Goal: Information Seeking & Learning: Learn about a topic

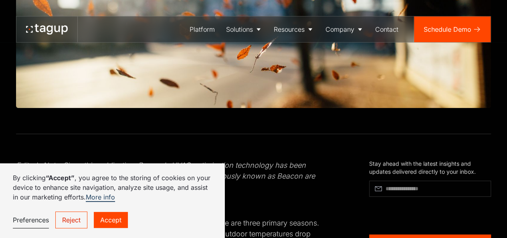
scroll to position [281, 0]
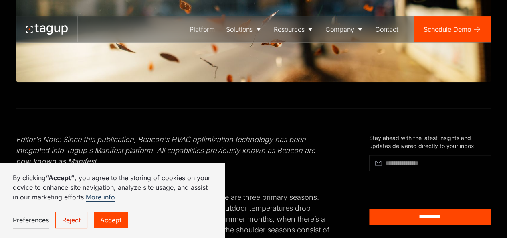
click at [103, 218] on link "Accept" at bounding box center [111, 220] width 34 height 16
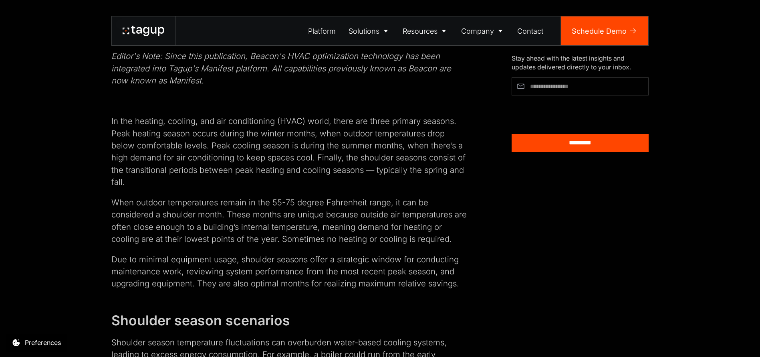
scroll to position [421, 0]
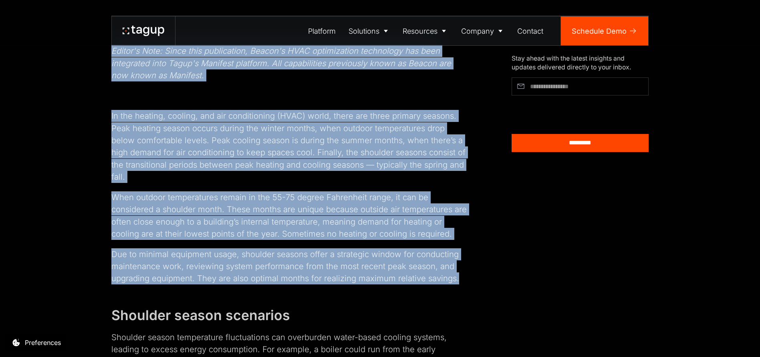
drag, startPoint x: 111, startPoint y: 49, endPoint x: 468, endPoint y: 261, distance: 414.8
copy div "Loremi'd Sita: Conse adip elitseddoei, Tempor'i UTLA etdoloremagn aliquaenim ad…"
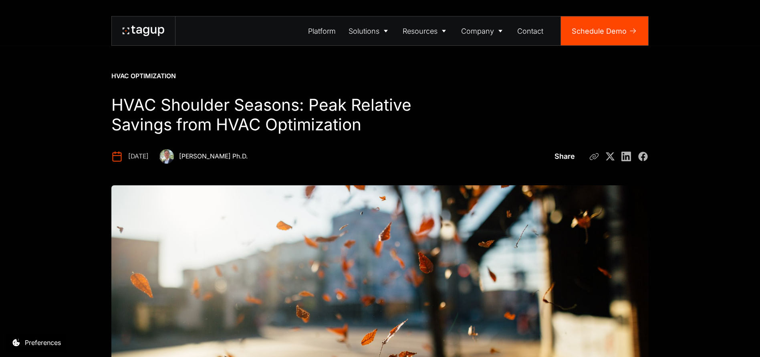
scroll to position [0, 0]
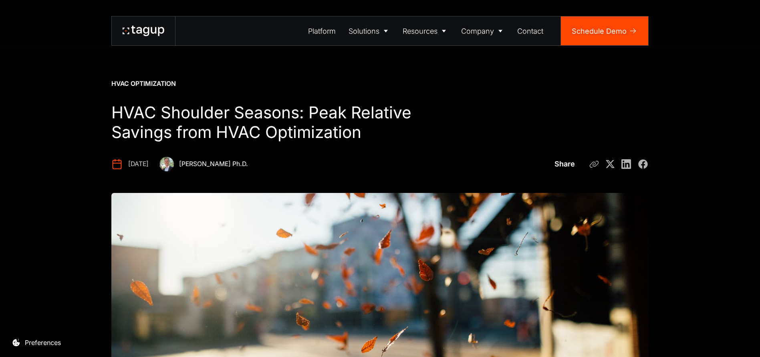
click at [218, 121] on h1 "HVAC Shoulder Seasons: Peak Relative Savings from HVAC Optimization" at bounding box center [290, 123] width 358 height 40
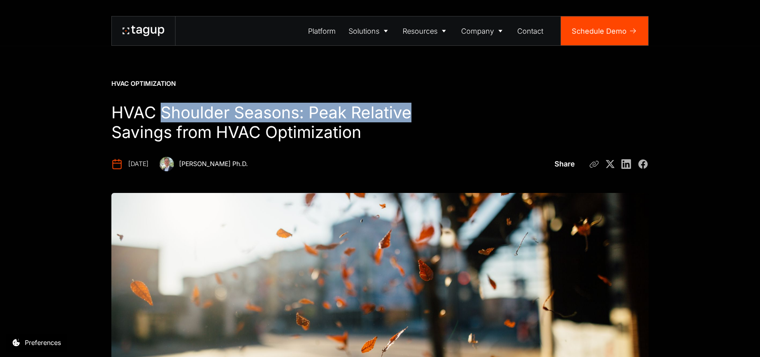
drag, startPoint x: 164, startPoint y: 108, endPoint x: 400, endPoint y: 111, distance: 235.7
click at [420, 110] on h1 "HVAC Shoulder Seasons: Peak Relative Savings from HVAC Optimization" at bounding box center [290, 123] width 358 height 40
copy h1 "Shoulder Seasons: Peak Relative"
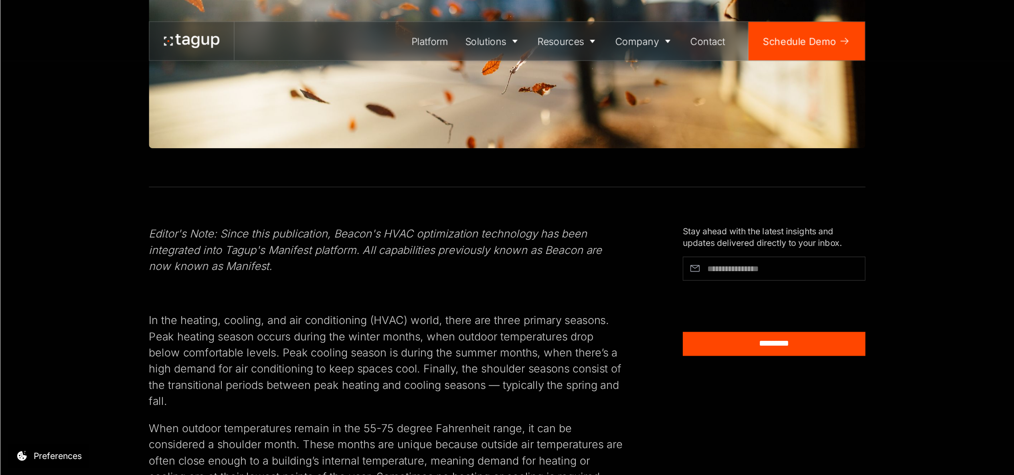
scroll to position [281, 0]
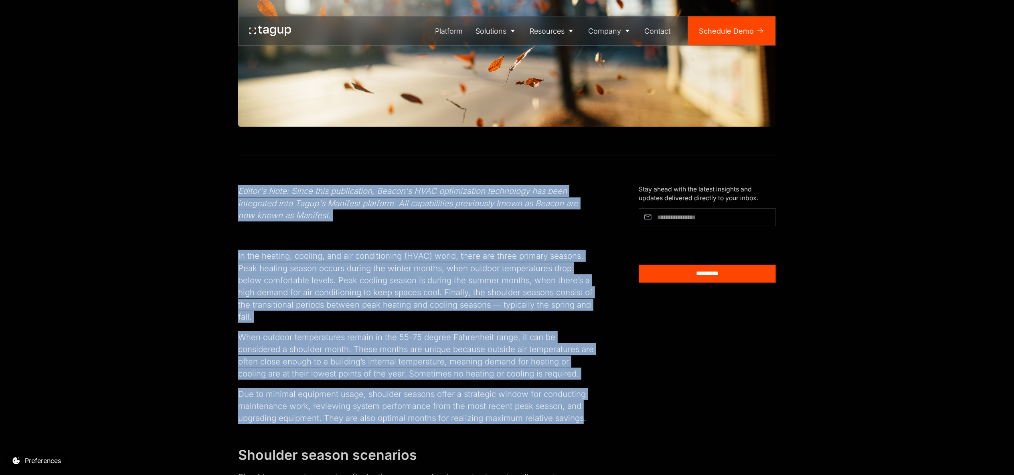
drag, startPoint x: 238, startPoint y: 189, endPoint x: 580, endPoint y: 407, distance: 405.2
copy div "Loremi'd Sita: Conse adip elitseddoei, Tempor'i UTLA etdoloremagn aliquaenim ad…"
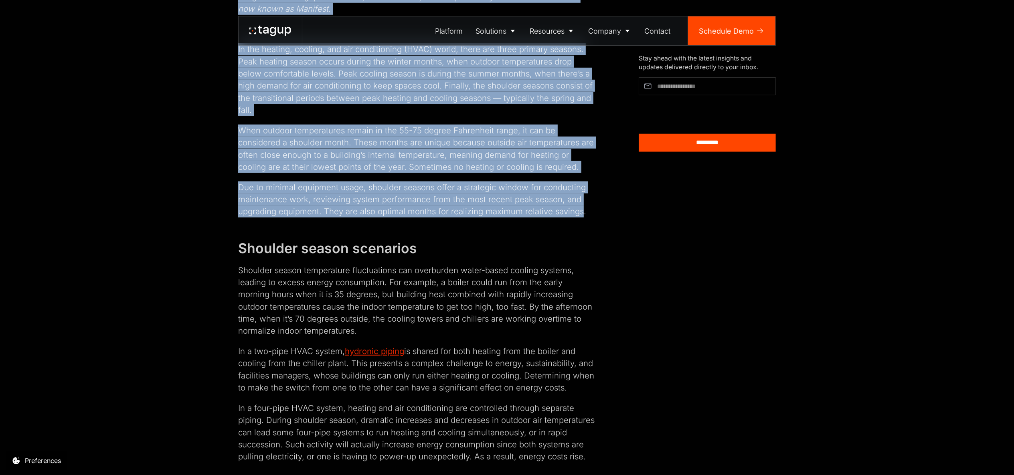
scroll to position [655, 0]
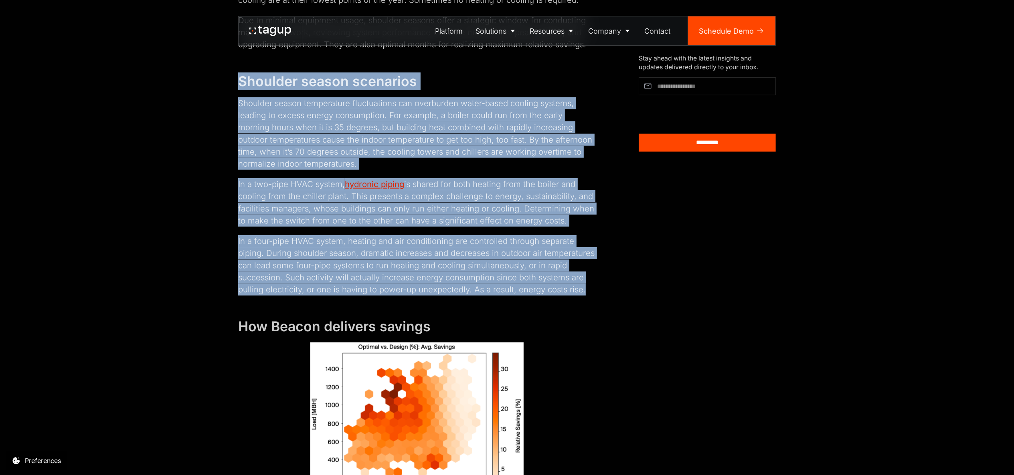
drag, startPoint x: 240, startPoint y: 71, endPoint x: 583, endPoint y: 281, distance: 402.0
click at [507, 237] on div "Editor's Note: Since this publication, Beacon's HVAC optimization technology ha…" at bounding box center [507, 342] width 978 height 1120
copy div "Loremips dolors ametconse Adipisci elitse doeiusmodte incididuntut lab etdolore…"
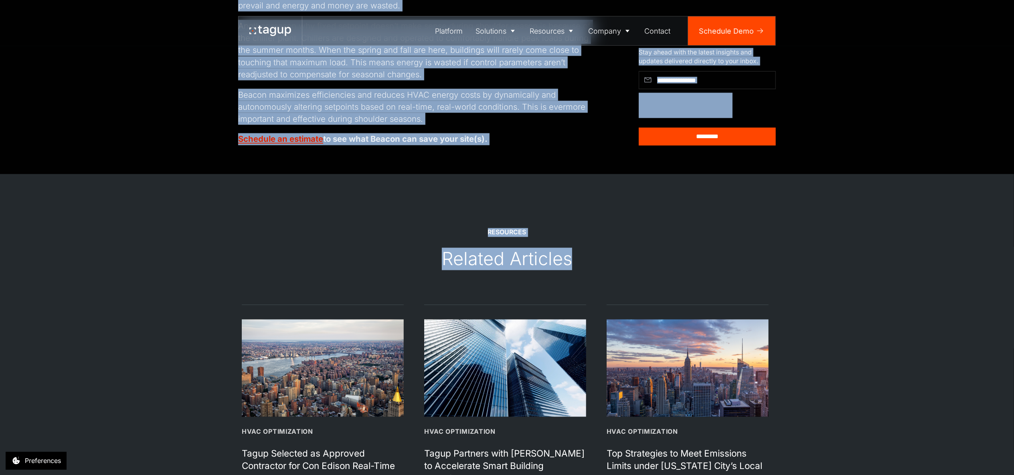
scroll to position [1403, 0]
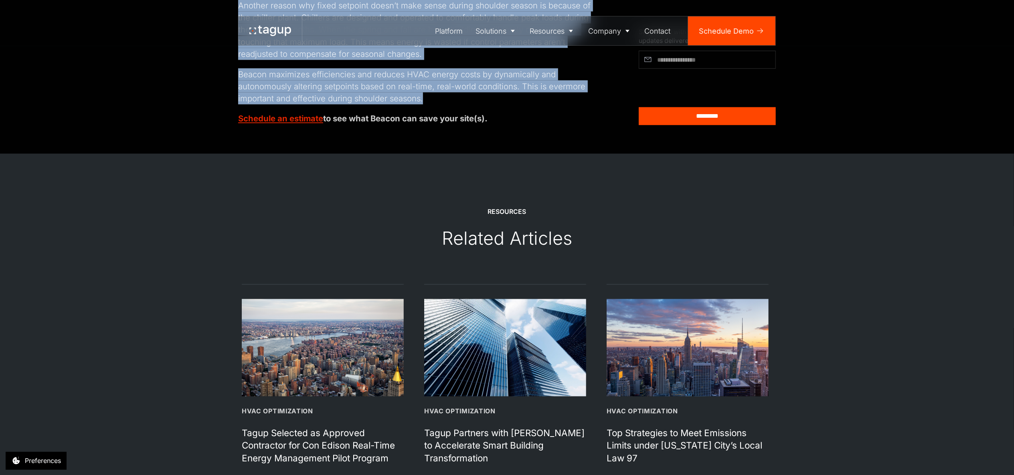
drag, startPoint x: 243, startPoint y: 173, endPoint x: 491, endPoint y: 84, distance: 263.2
copy div "Loremipsum do sitame consecteturad, elit sed doei te inc utlab etdolor, magnaal…"
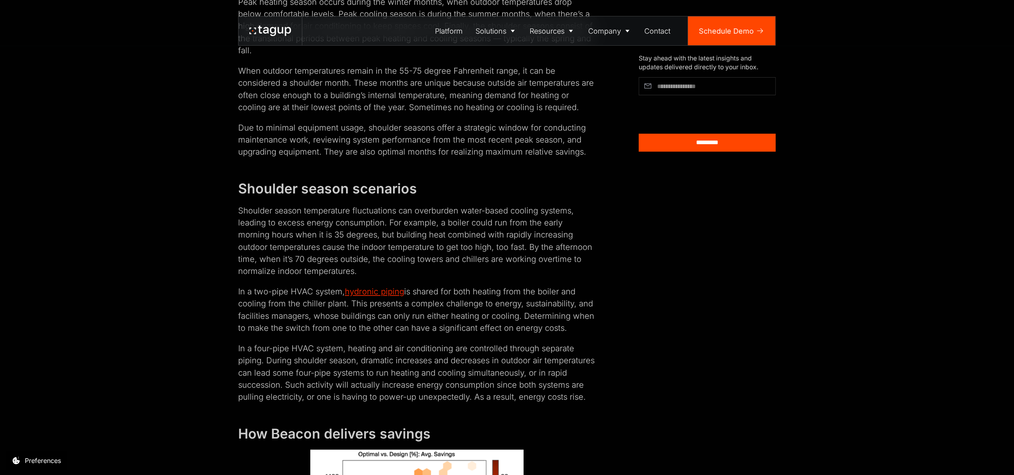
scroll to position [430, 0]
